Goal: Task Accomplishment & Management: Use online tool/utility

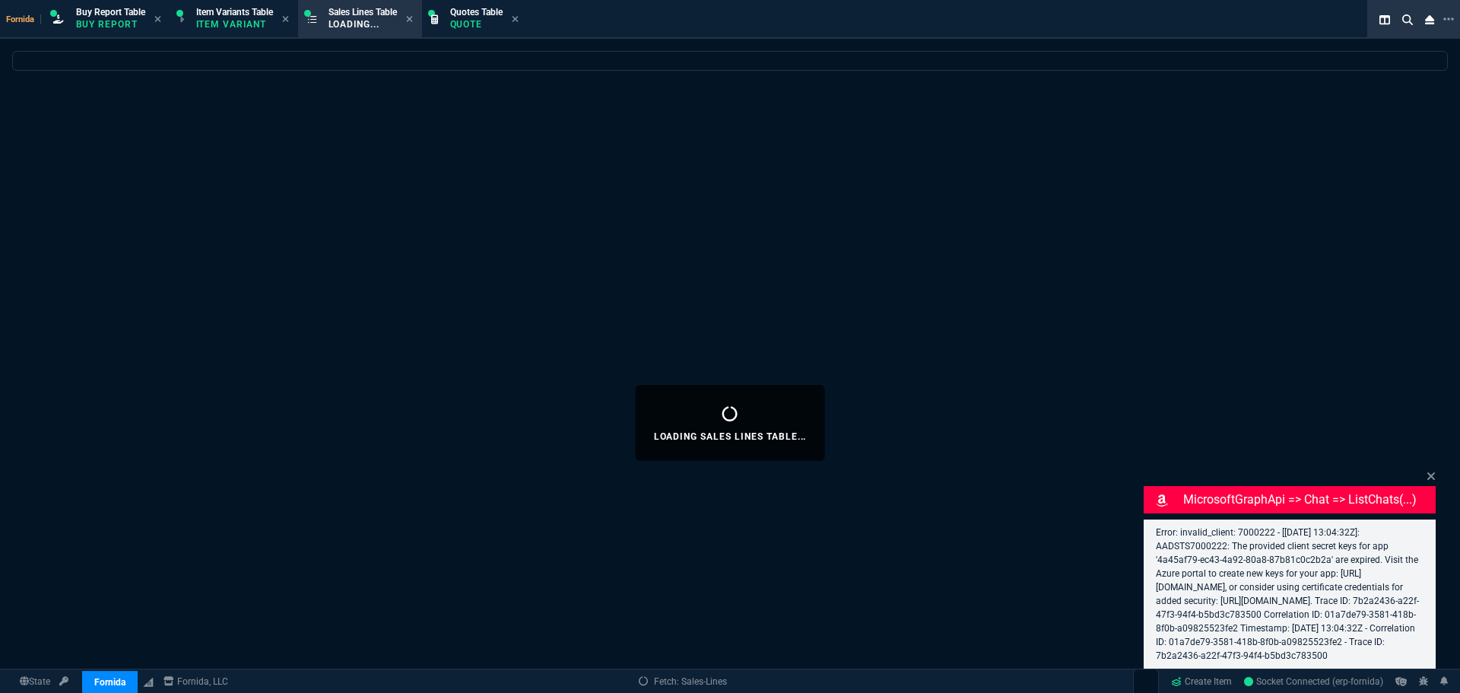
select select "1: BROV"
select select
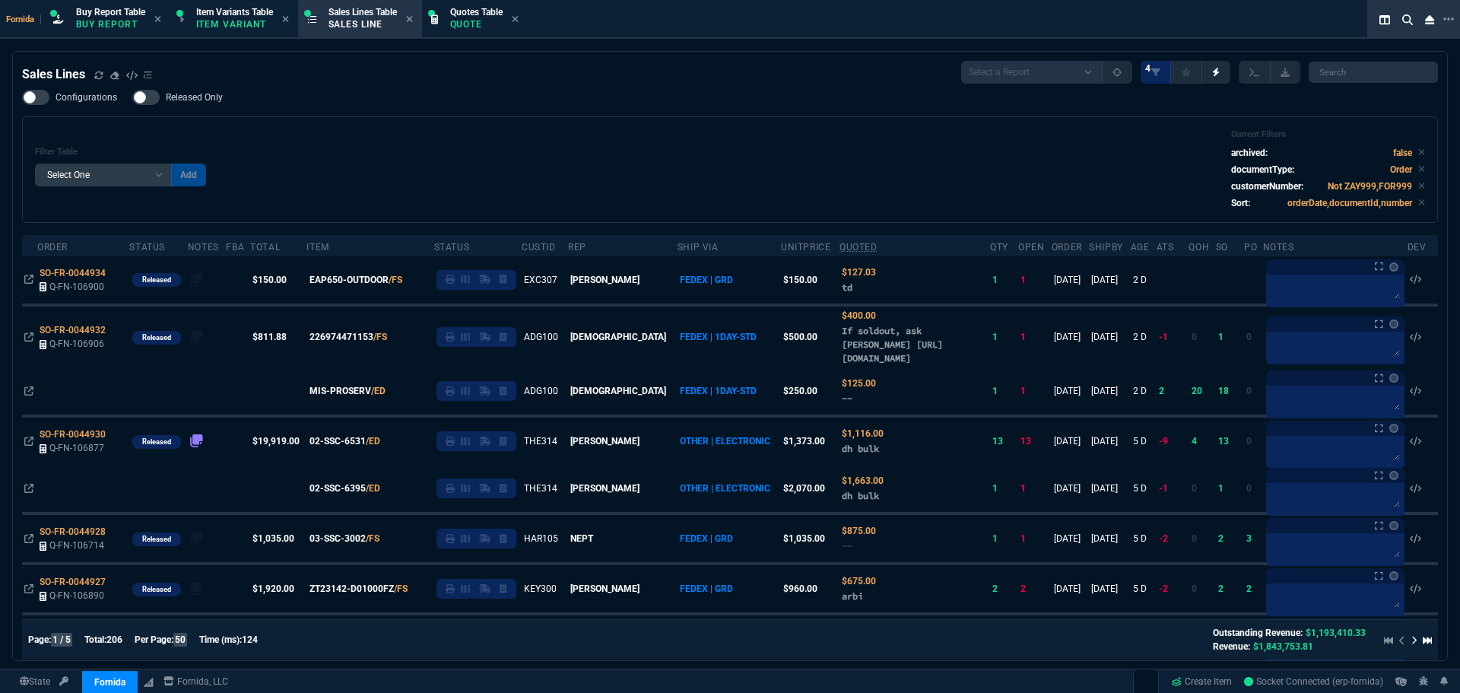
click at [494, 195] on div "Filter Table Select One Add Filter () Age () ATS () Cond (itemVariantCode) Cust…" at bounding box center [730, 169] width 1390 height 81
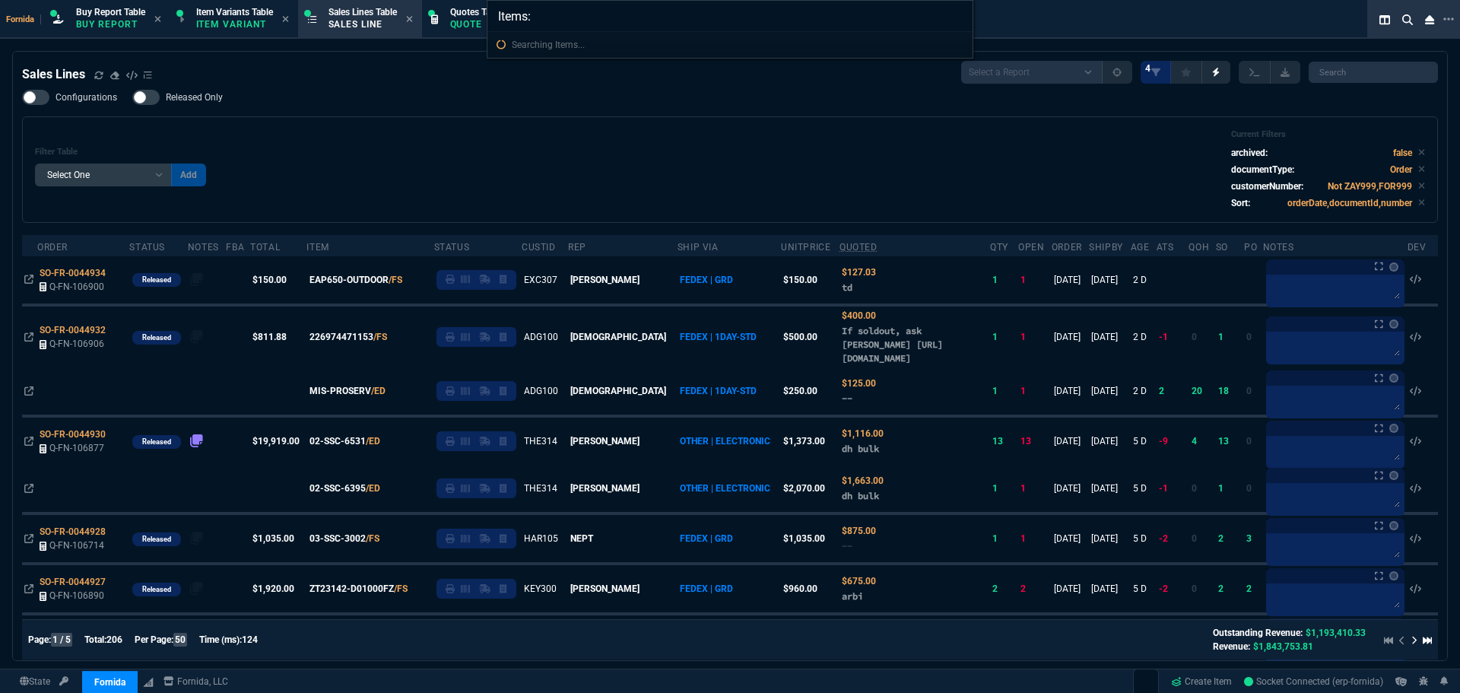
type input "Items: 21QE005NUS"
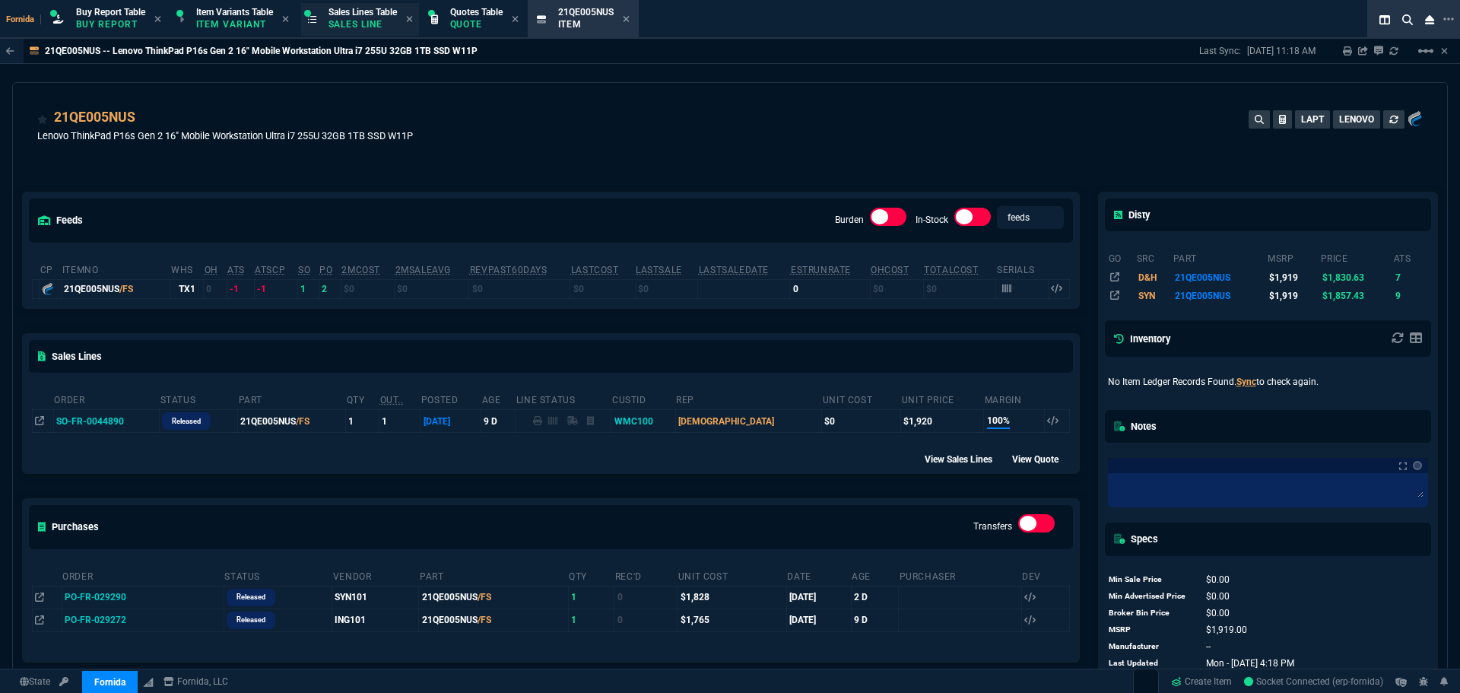
click at [364, 18] on p "Sales Line" at bounding box center [363, 24] width 68 height 12
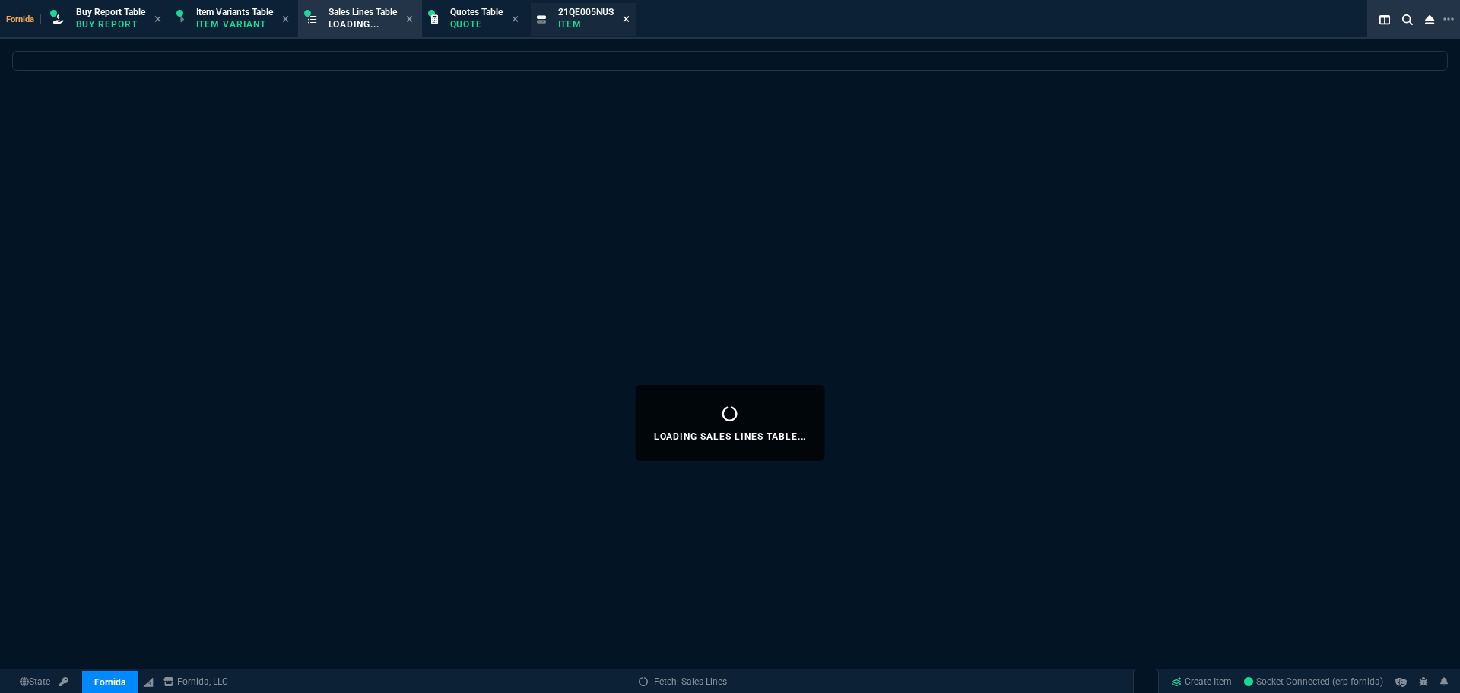
click at [630, 23] on icon at bounding box center [626, 18] width 7 height 9
select select
